Goal: Find specific page/section: Find specific page/section

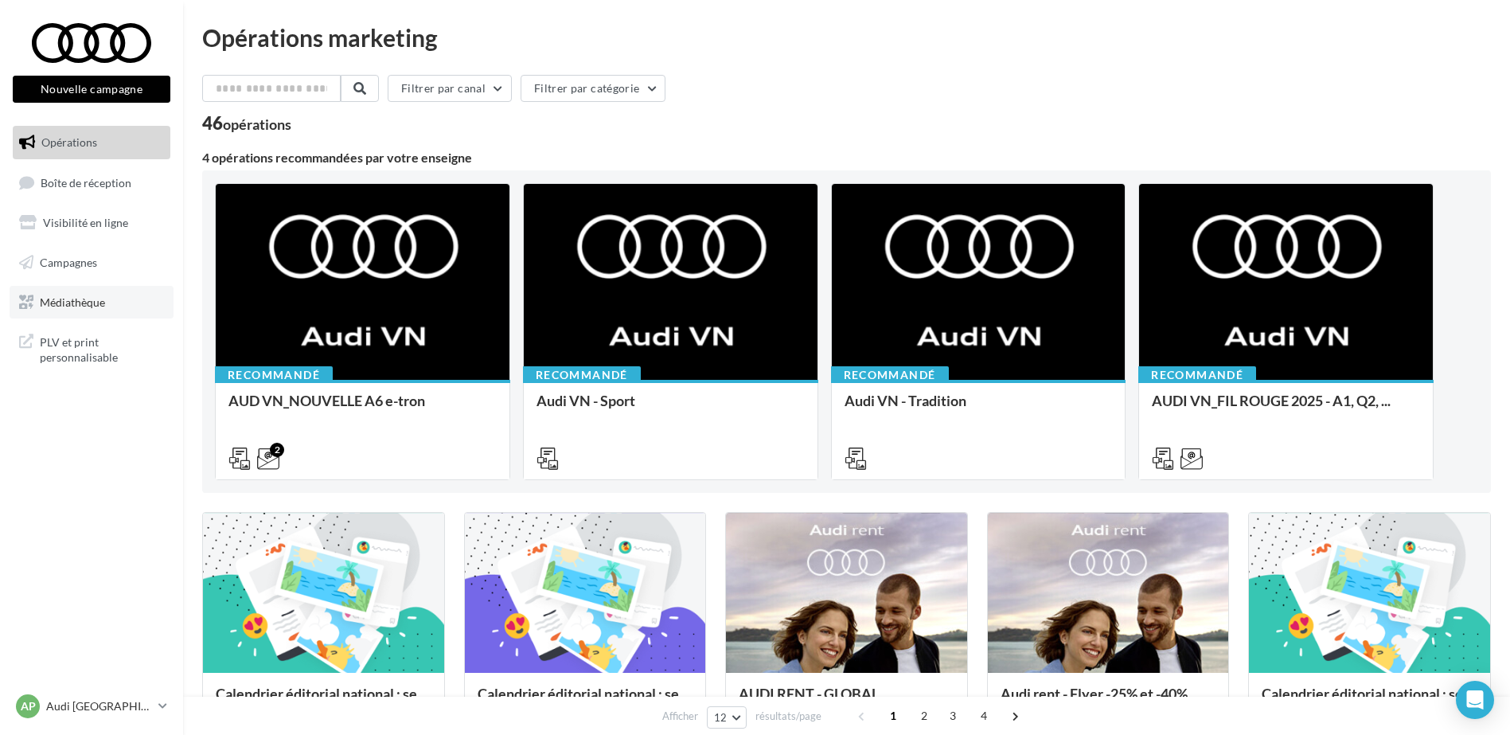
click at [97, 299] on span "Médiathèque" at bounding box center [72, 302] width 65 height 14
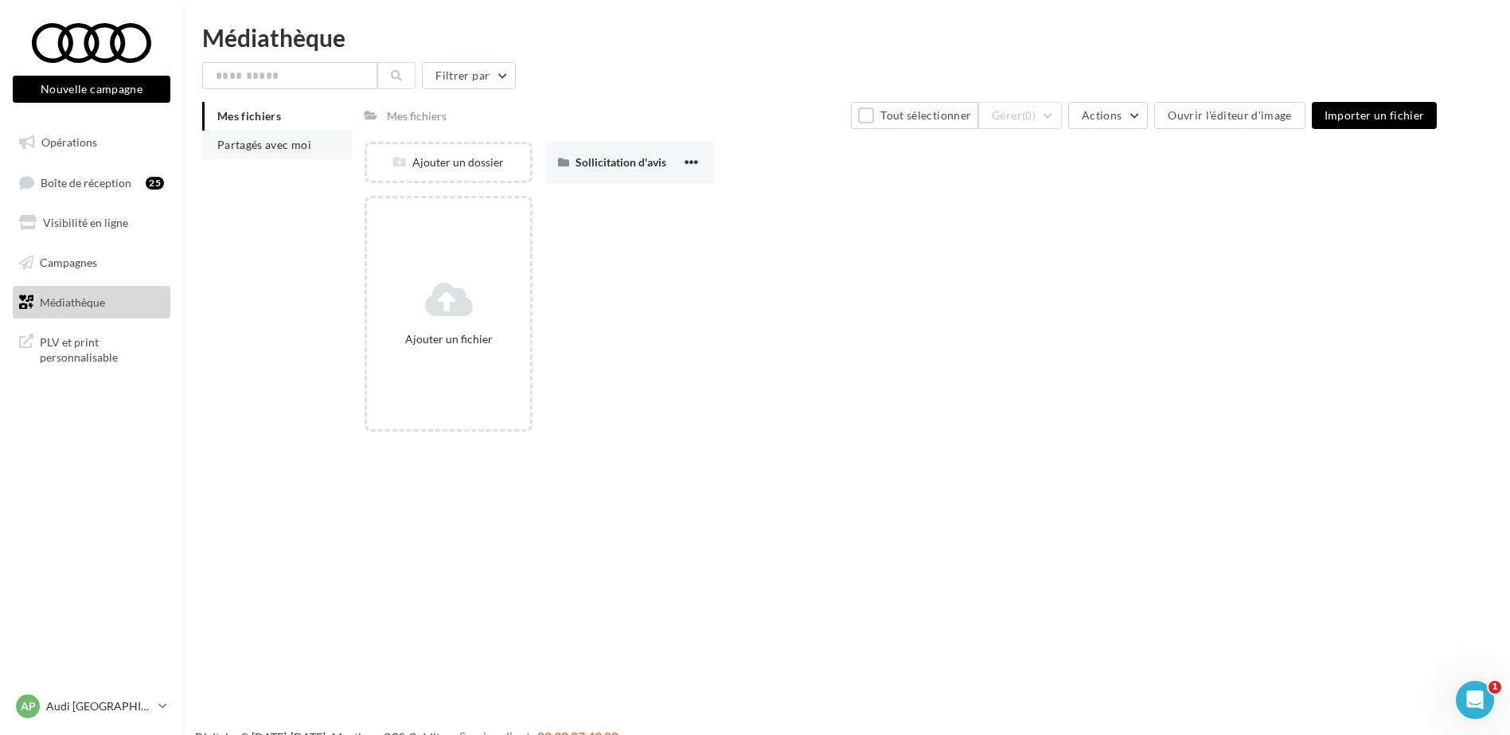
click at [260, 144] on span "Partagés avec moi" at bounding box center [264, 145] width 94 height 14
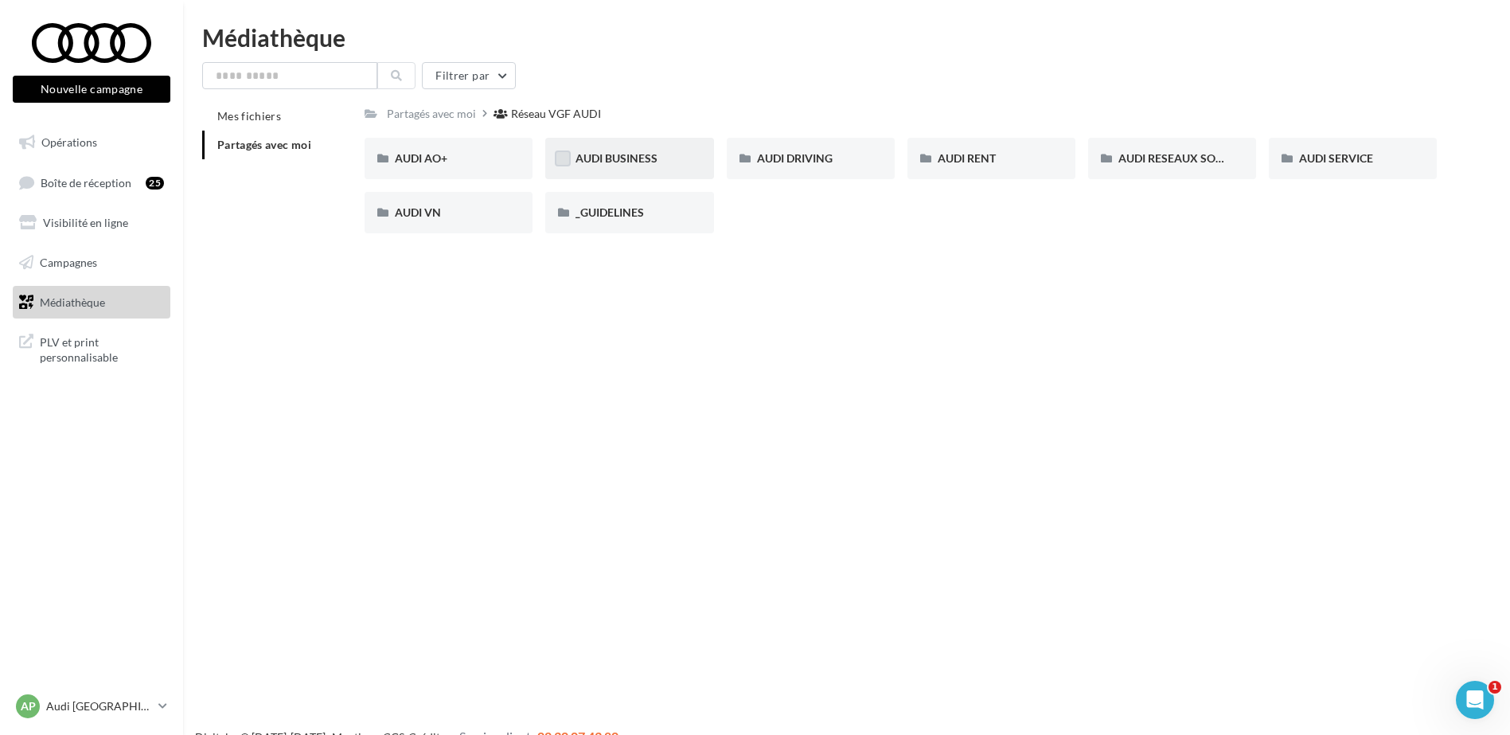
click at [563, 165] on label at bounding box center [563, 158] width 16 height 16
click at [630, 152] on span "AUDI BUSINESS" at bounding box center [617, 158] width 82 height 14
click at [626, 162] on span "AUDI BUSINESS" at bounding box center [617, 158] width 82 height 14
click at [565, 111] on div "Réseau VGF AUDI" at bounding box center [559, 114] width 90 height 16
click at [466, 206] on div "AUDI VN" at bounding box center [448, 213] width 107 height 16
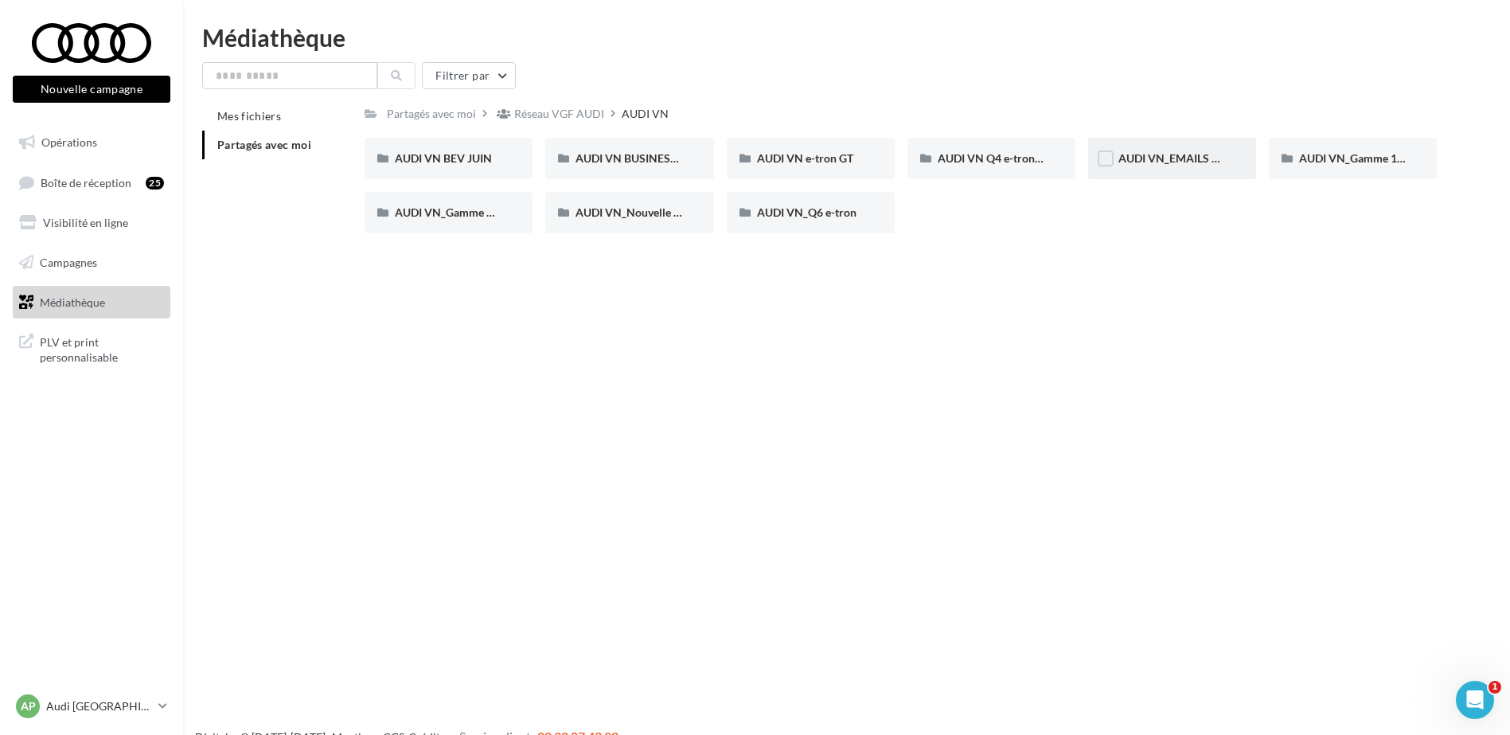
click at [1170, 149] on div "AUDI VN_EMAILS COMMANDES" at bounding box center [1172, 158] width 168 height 41
